Goal: Task Accomplishment & Management: Use online tool/utility

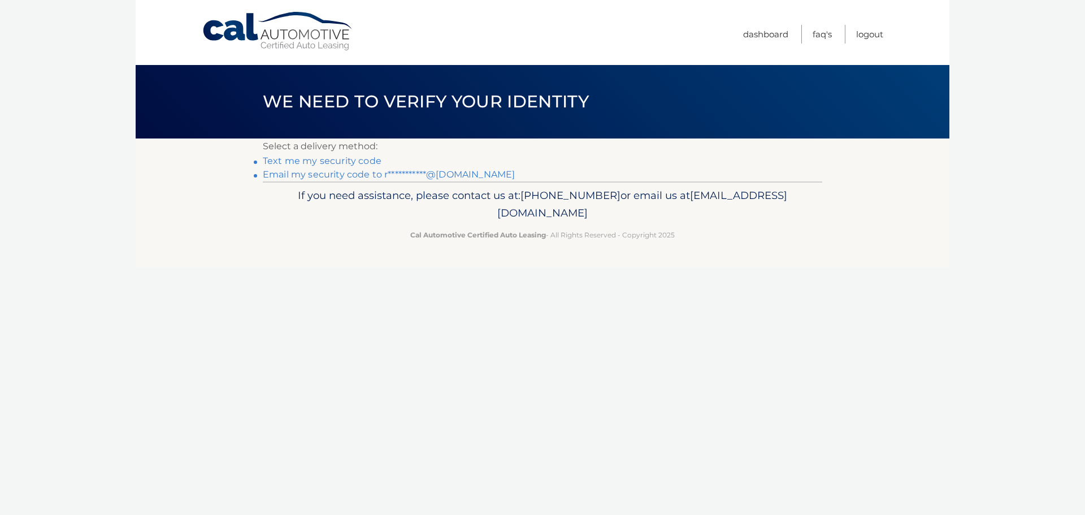
click at [366, 162] on link "Text me my security code" at bounding box center [322, 160] width 119 height 11
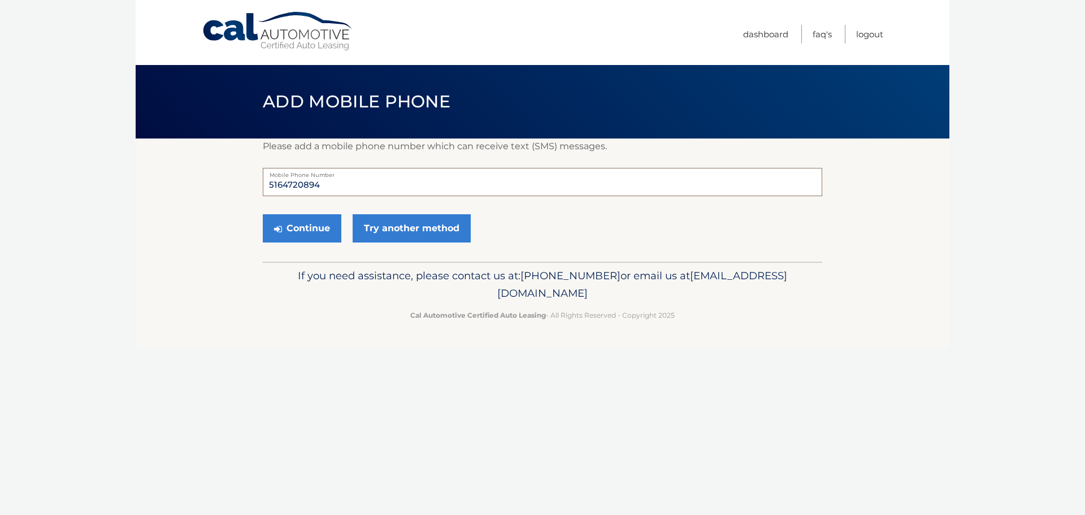
drag, startPoint x: 334, startPoint y: 183, endPoint x: 238, endPoint y: 193, distance: 96.6
click at [238, 193] on section "Please add a mobile phone number which can receive text (SMS) messages. 5164720…" at bounding box center [542, 199] width 813 height 123
type input "5163300953"
click at [288, 225] on button "Continue" at bounding box center [302, 228] width 79 height 28
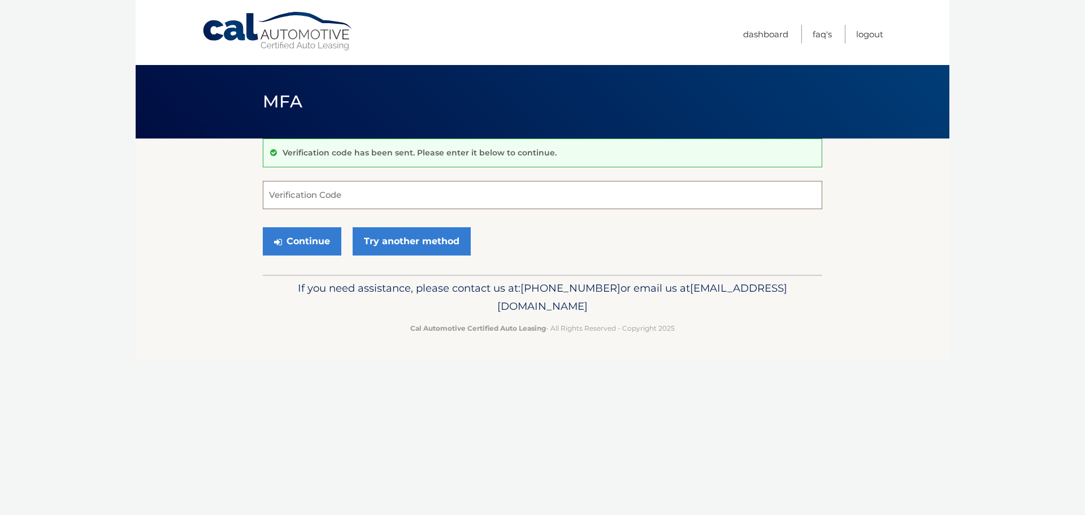
click at [337, 198] on input "Verification Code" at bounding box center [542, 195] width 559 height 28
type input "156011"
click at [317, 242] on button "Continue" at bounding box center [302, 241] width 79 height 28
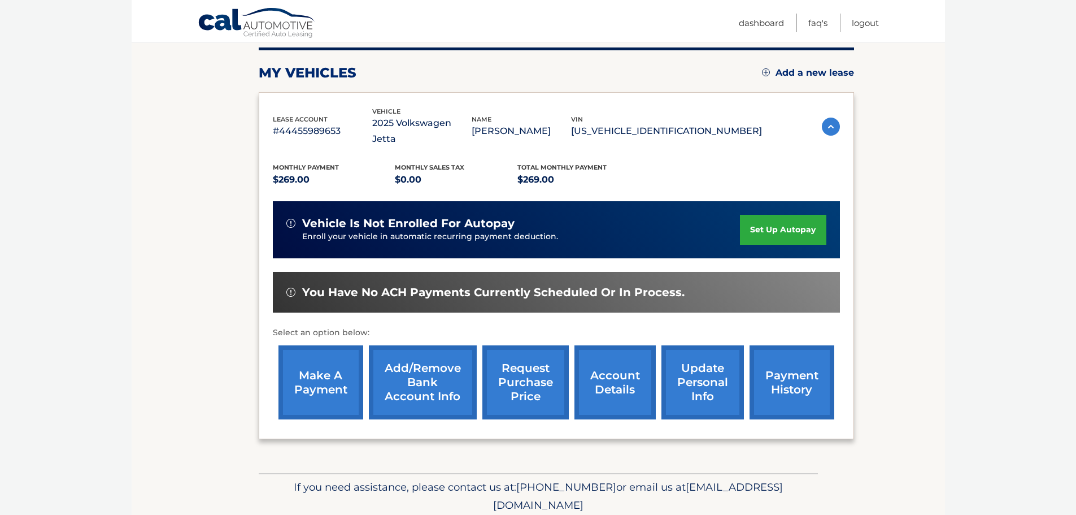
scroll to position [169, 0]
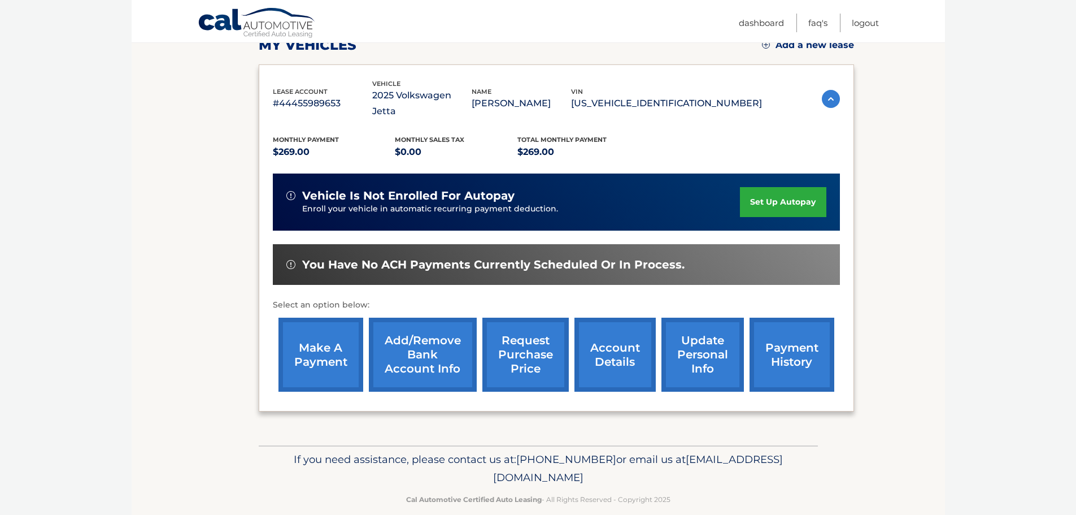
click at [328, 347] on link "make a payment" at bounding box center [320, 354] width 85 height 74
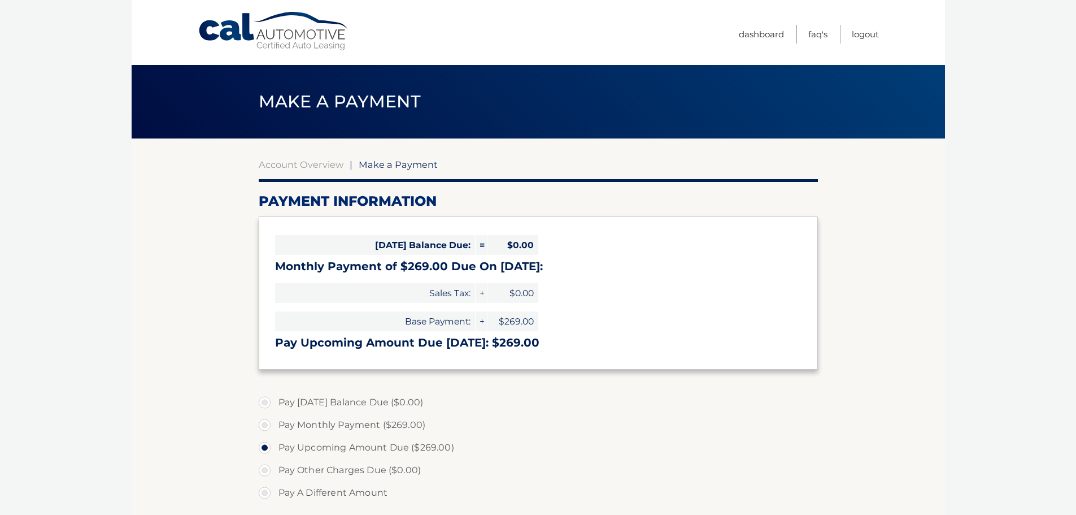
select select "MGRiNzNkZGUtNjk3ZC00M2YzLTliZmMtNTEzNmY1ZTJmZmJm"
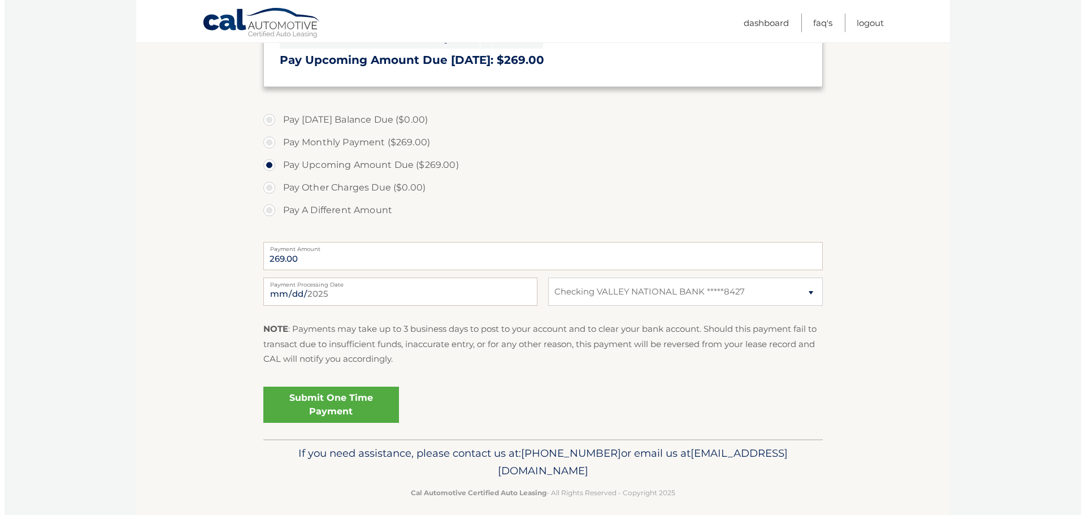
scroll to position [293, 0]
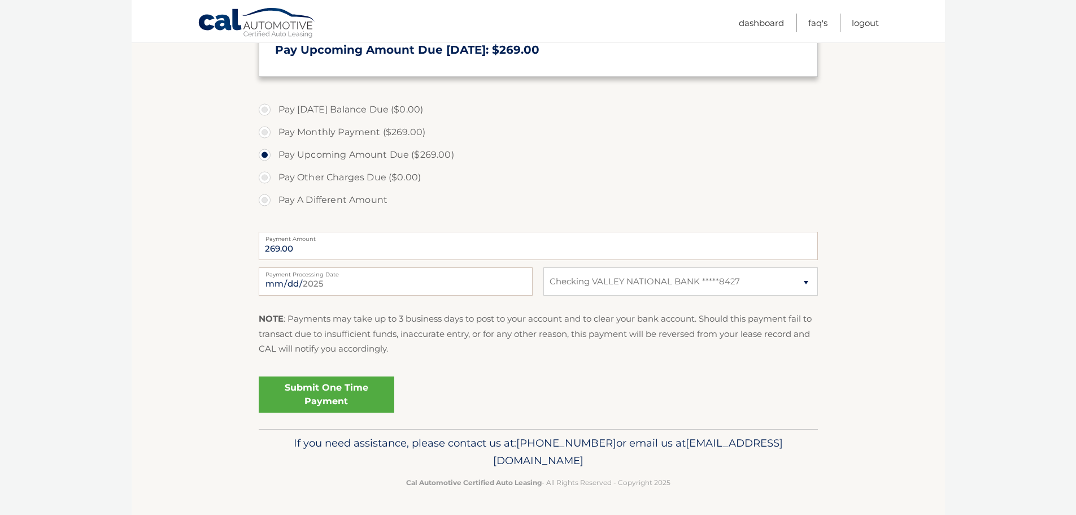
click at [338, 391] on link "Submit One Time Payment" at bounding box center [327, 394] width 136 height 36
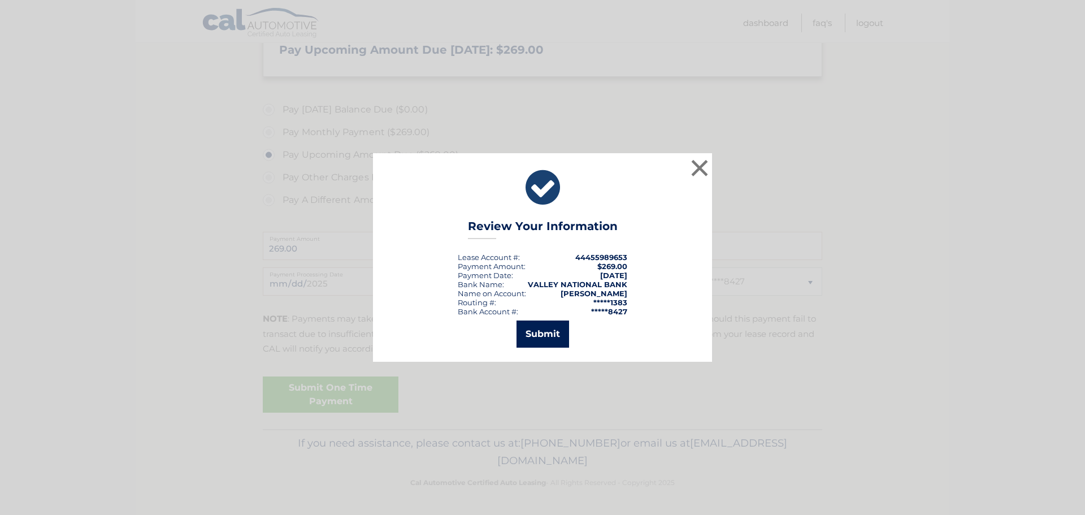
click at [543, 338] on button "Submit" at bounding box center [542, 333] width 53 height 27
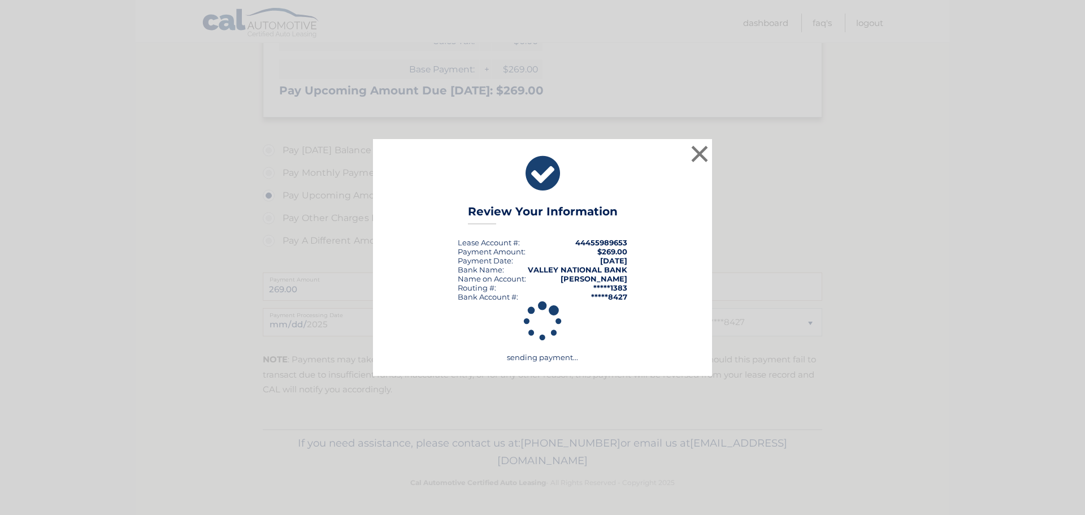
scroll to position [252, 0]
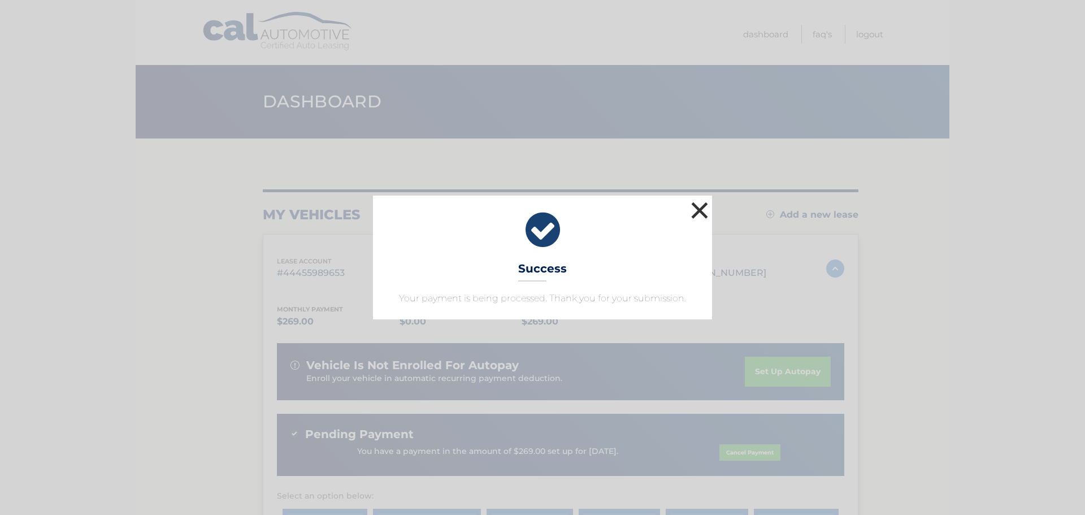
click at [696, 212] on button "×" at bounding box center [699, 210] width 23 height 23
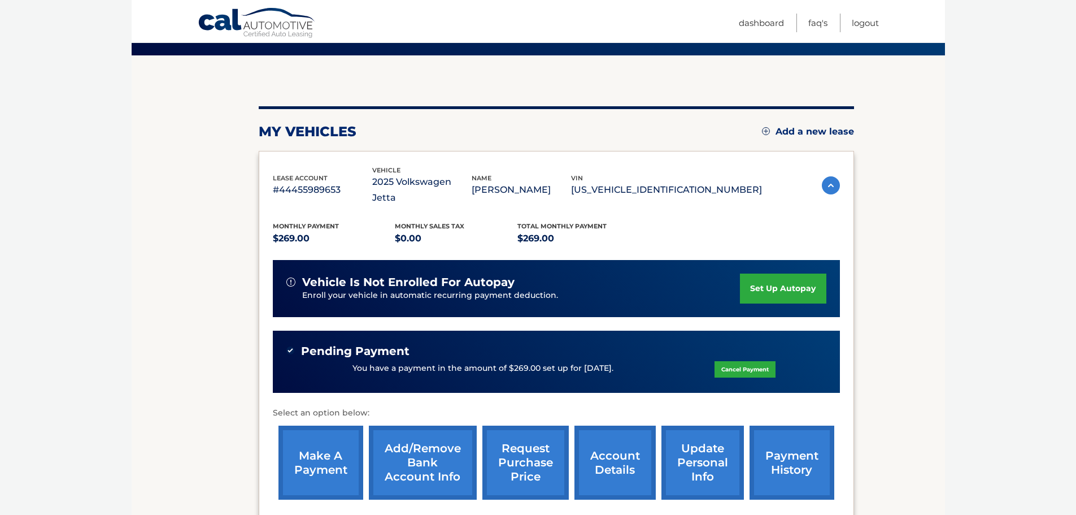
scroll to position [79, 0]
